Goal: Participate in discussion: Engage in conversation with other users on a specific topic

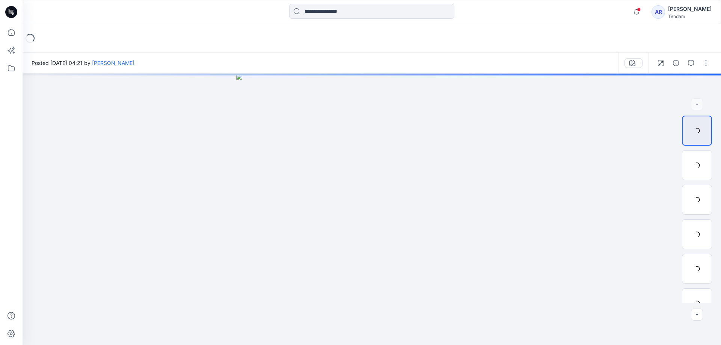
click at [637, 11] on span at bounding box center [639, 10] width 4 height 4
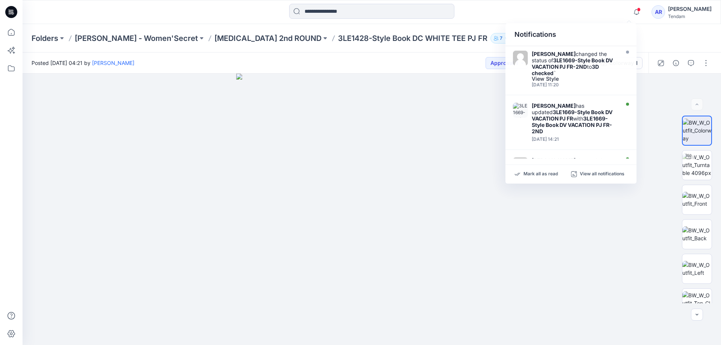
click at [682, 44] on div "Folders MONDOL - Women'Secret T3 2nd ROUND 3LE1428-Style Book DC WHITE TEE PJ F…" at bounding box center [372, 38] width 699 height 29
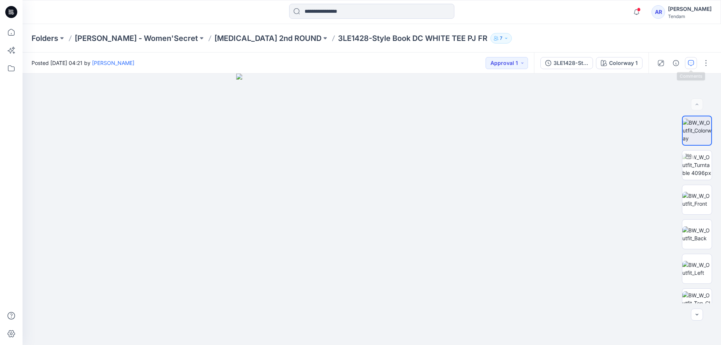
click at [690, 62] on icon "button" at bounding box center [691, 63] width 6 height 6
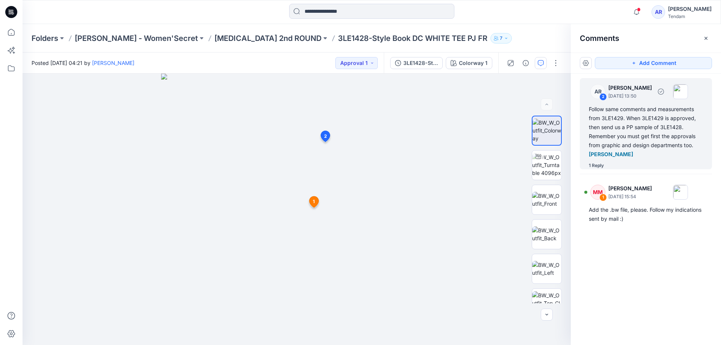
click at [603, 166] on div "1 Reply" at bounding box center [596, 166] width 15 height 8
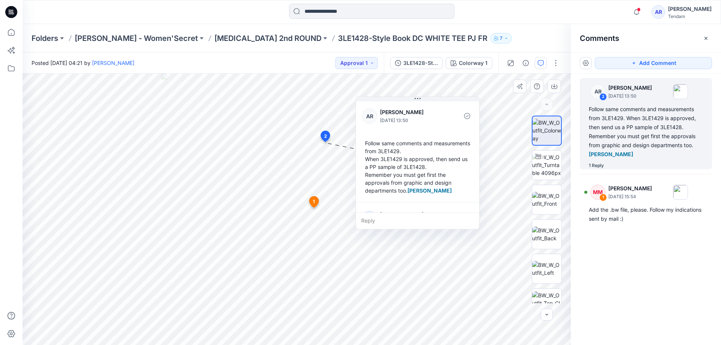
drag, startPoint x: 472, startPoint y: 103, endPoint x: 415, endPoint y: 118, distance: 59.4
click at [415, 117] on p "Ana Ruedabone" at bounding box center [410, 112] width 61 height 9
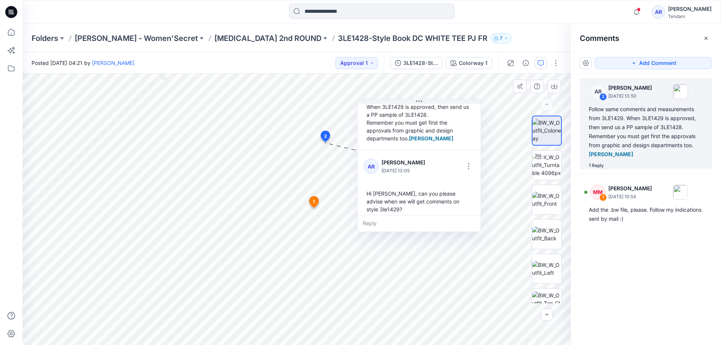
scroll to position [60, 0]
